Goal: Use online tool/utility: Utilize a website feature to perform a specific function

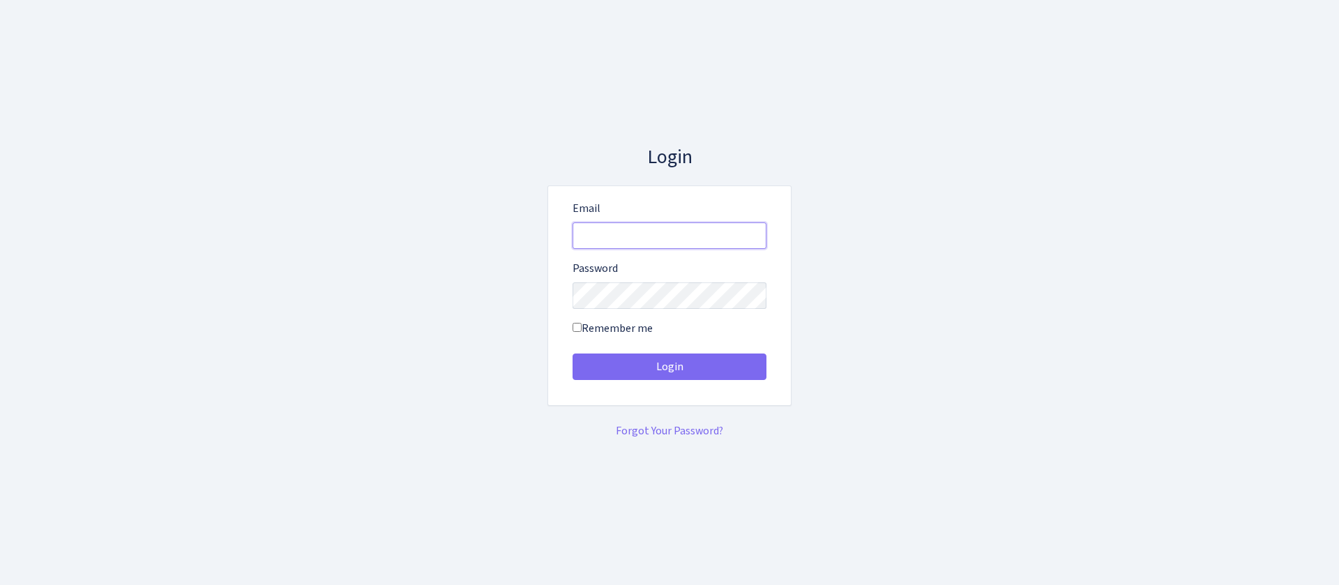
click at [721, 229] on input "Email" at bounding box center [669, 235] width 194 height 26
type input "consultant@bank.com"
click at [572, 353] on button "Login" at bounding box center [669, 366] width 194 height 26
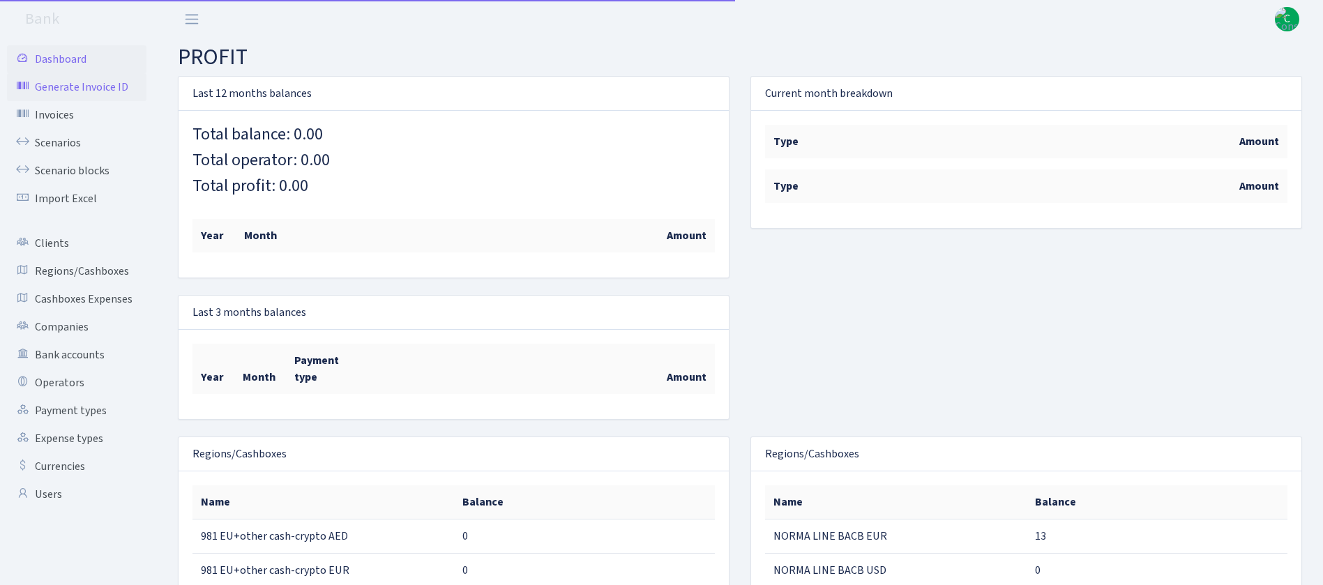
click at [96, 91] on link "Generate Invoice ID" at bounding box center [76, 87] width 139 height 28
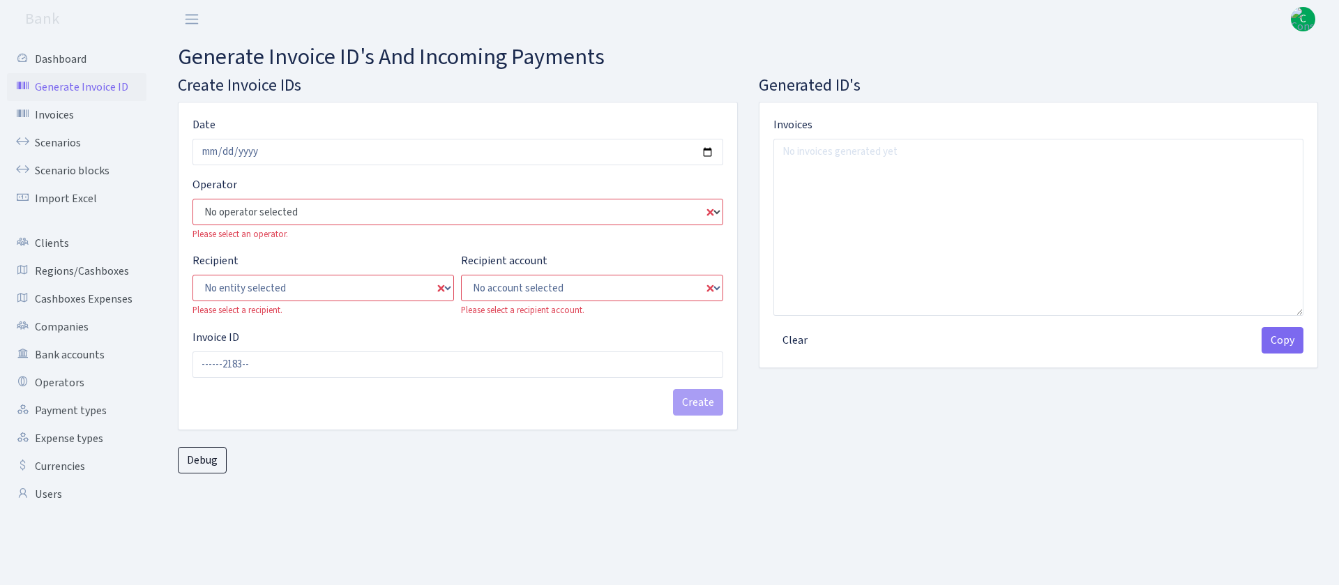
click at [389, 204] on select "No operator selected 981 981 AED 981 BN usdt 981 CASH USDT 981 CASH USDT EUR 98…" at bounding box center [457, 212] width 531 height 26
select select "61"
click at [192, 199] on select "No operator selected 981 981 AED 981 BN usdt 981 CASH USDT 981 CASH USDT EUR 98…" at bounding box center [457, 212] width 531 height 26
type input "----0612183--"
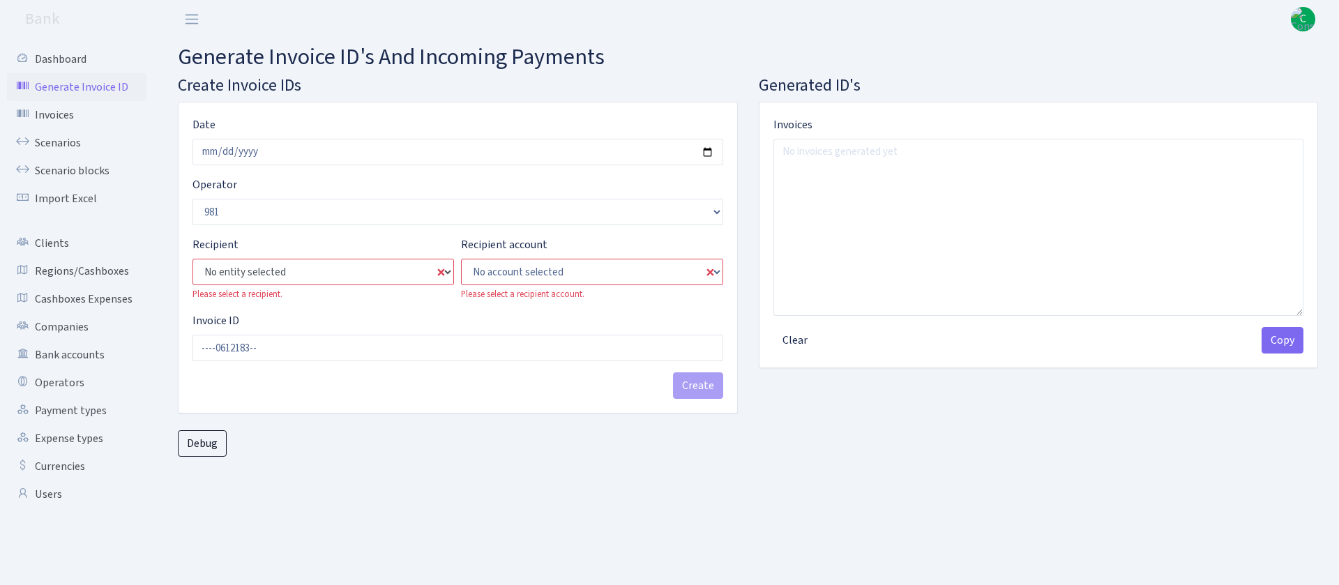
click at [343, 270] on select "No entity selected ALFASTAR ATARA COMMERCE LTD CONTROL BASE CRYPTO TOMASS CRYPT…" at bounding box center [322, 272] width 261 height 26
select select "7"
type input "MP140612183--"
click at [1017, 37] on header "Bank C My Account Logout" at bounding box center [669, 19] width 1339 height 38
select select "14"
